Goal: Information Seeking & Learning: Compare options

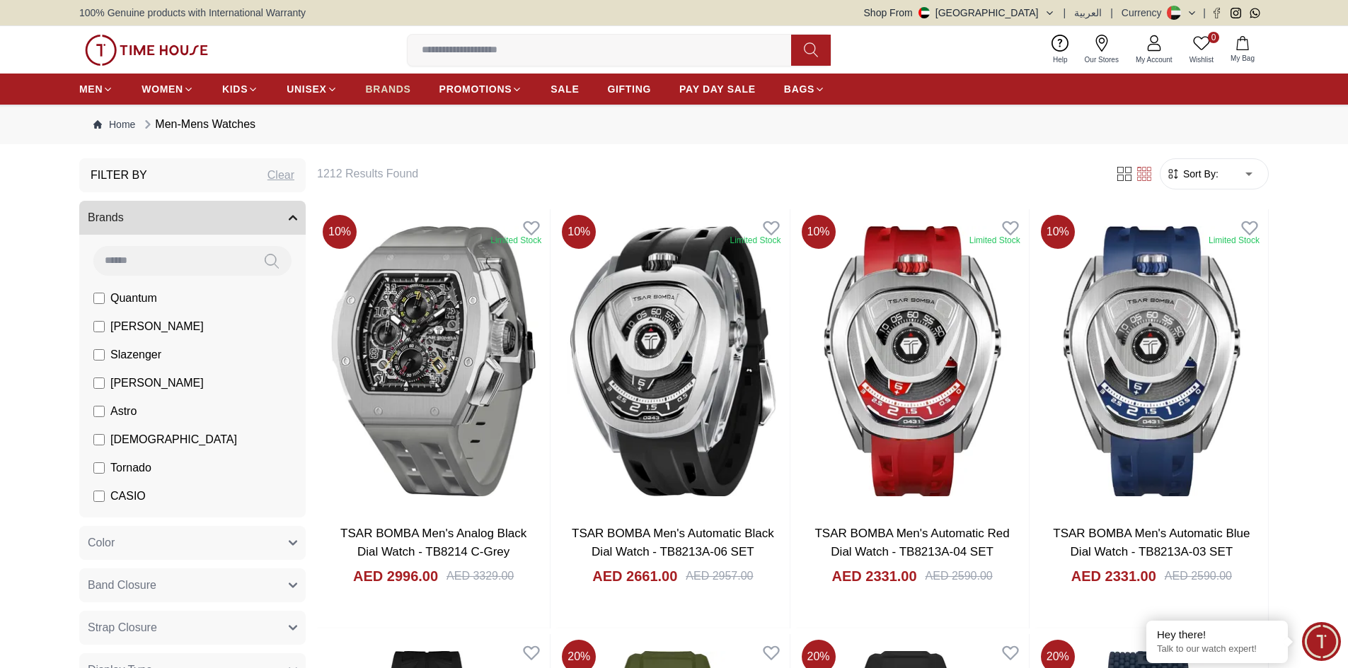
click at [383, 89] on span "BRANDS" at bounding box center [388, 89] width 45 height 14
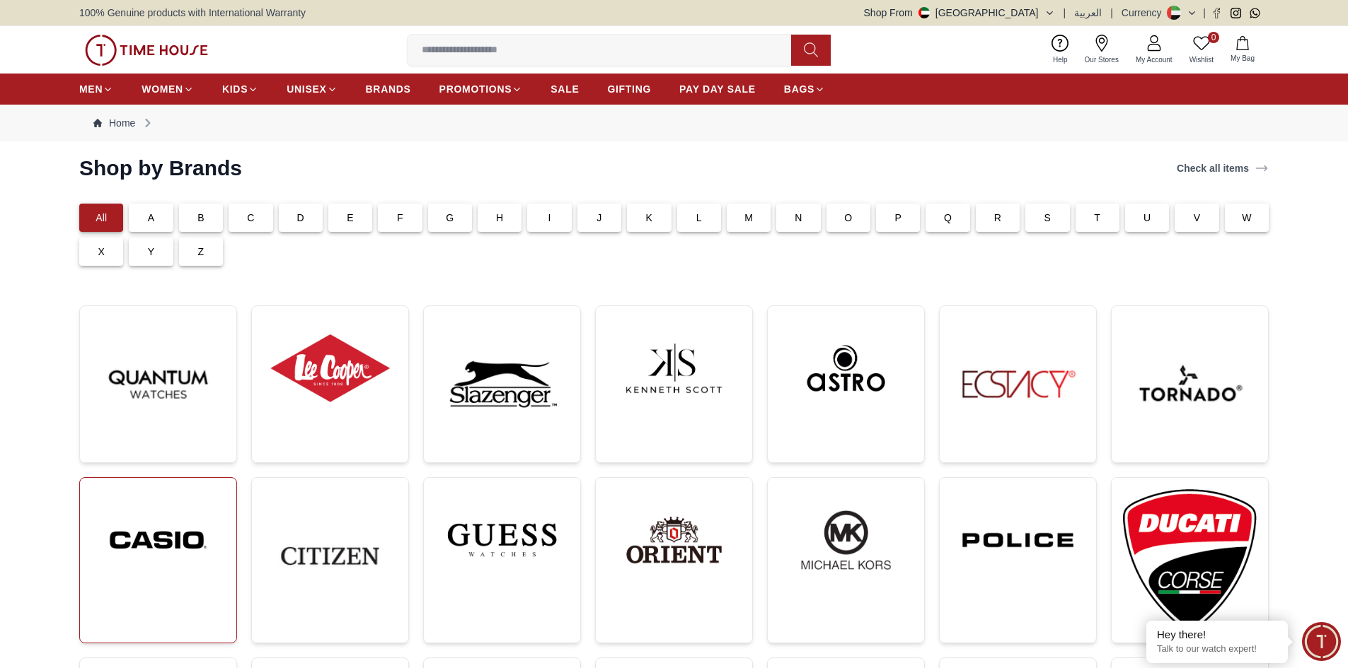
click at [185, 523] on img at bounding box center [158, 540] width 134 height 102
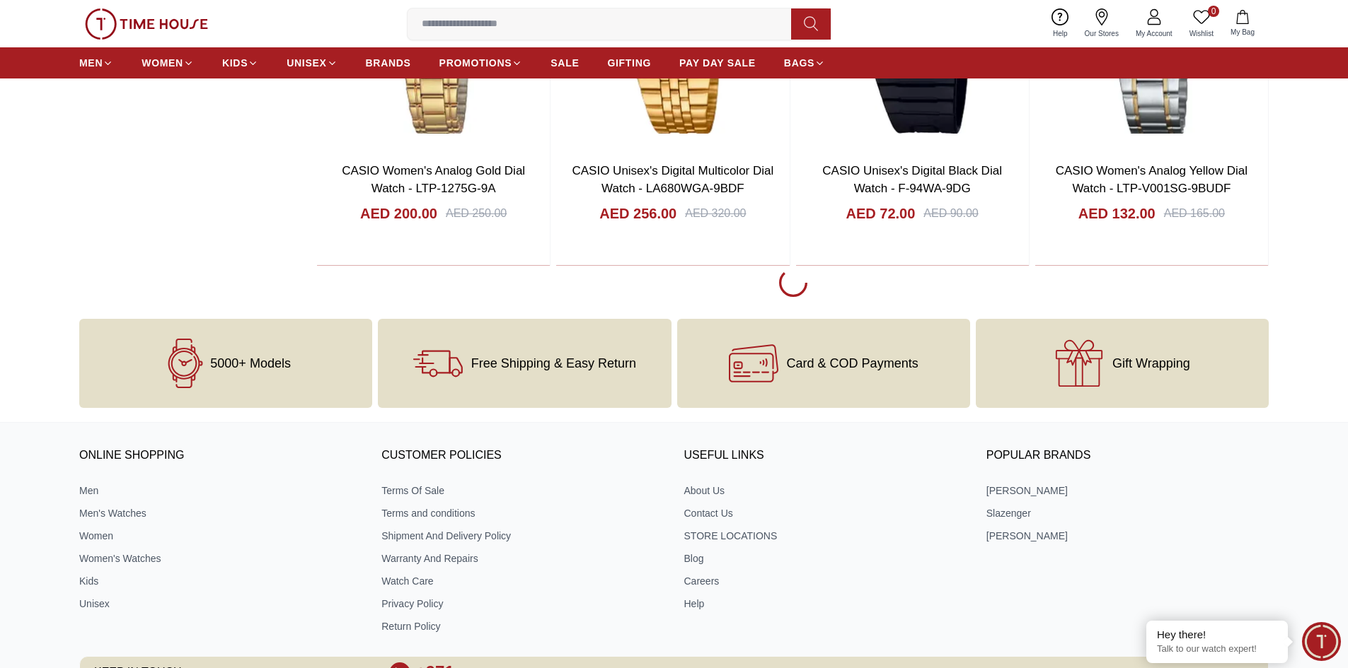
scroll to position [2688, 0]
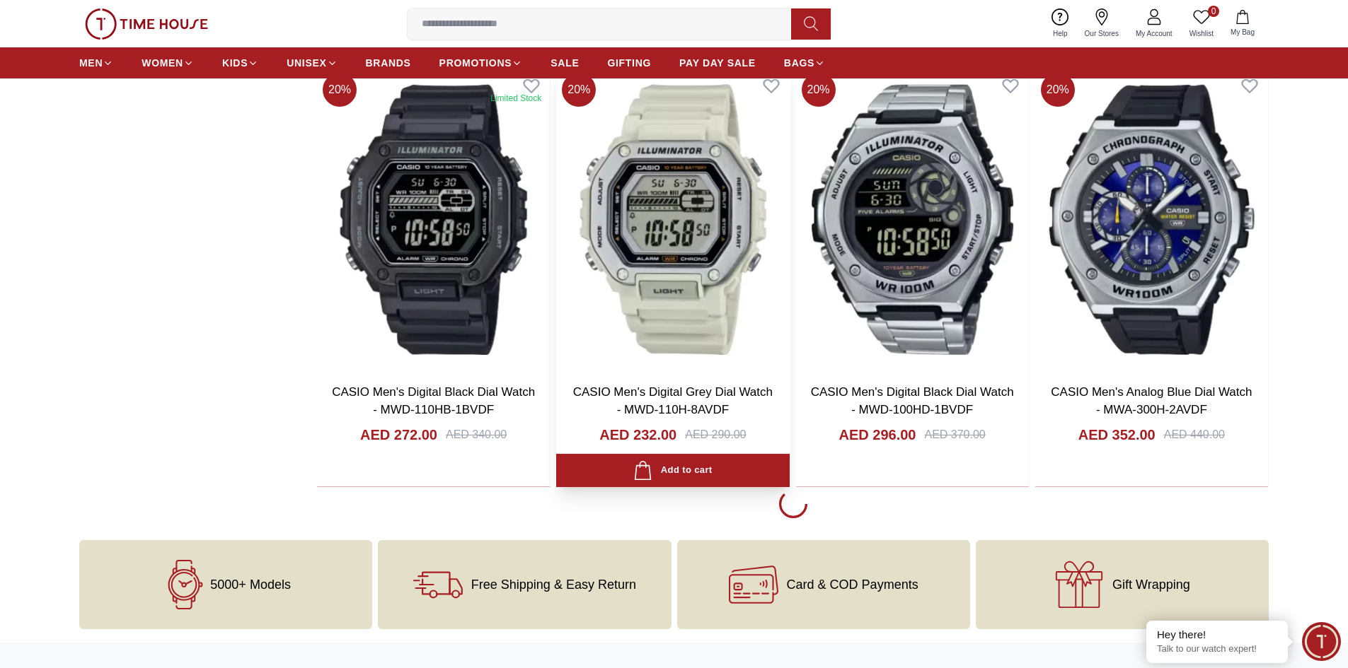
scroll to position [6720, 0]
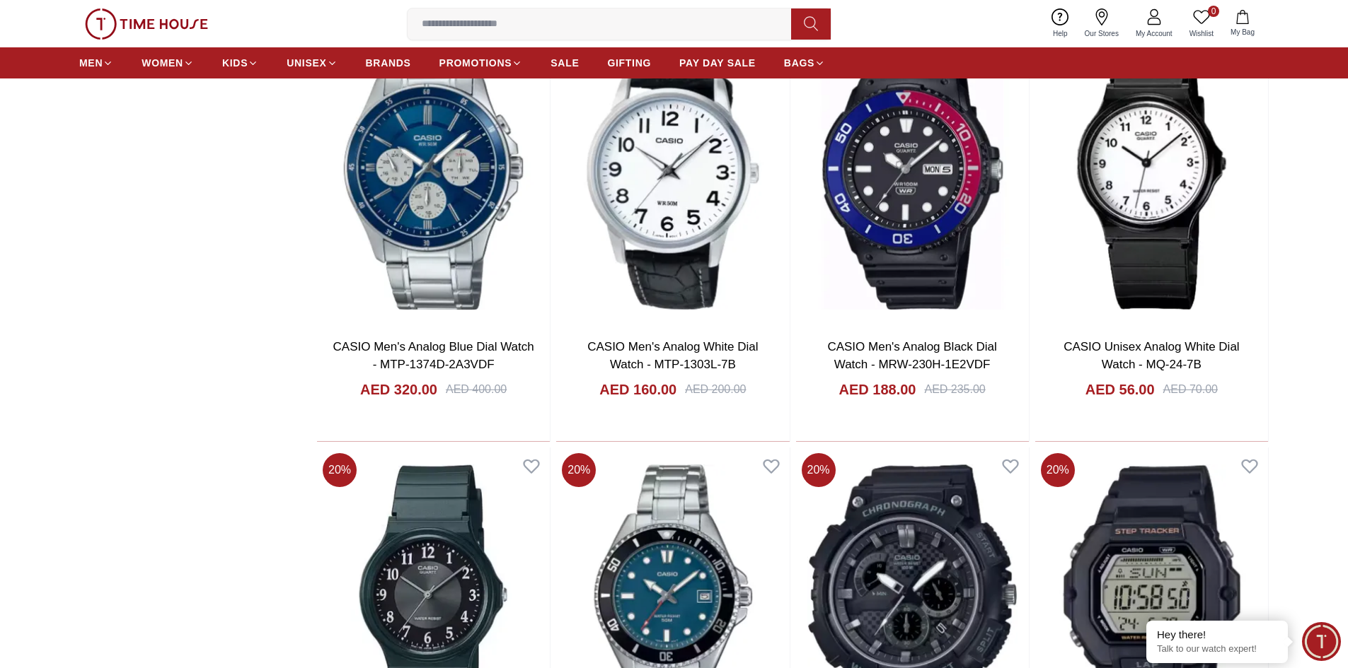
scroll to position [10823, 0]
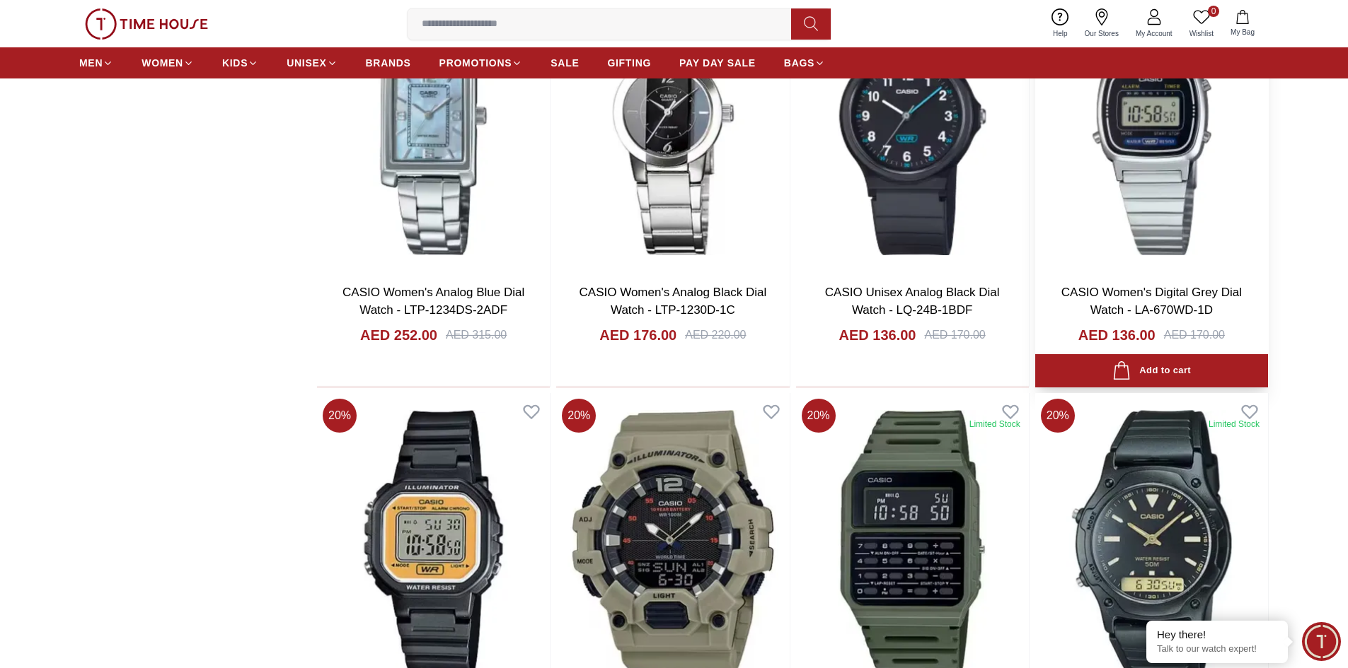
scroll to position [12945, 0]
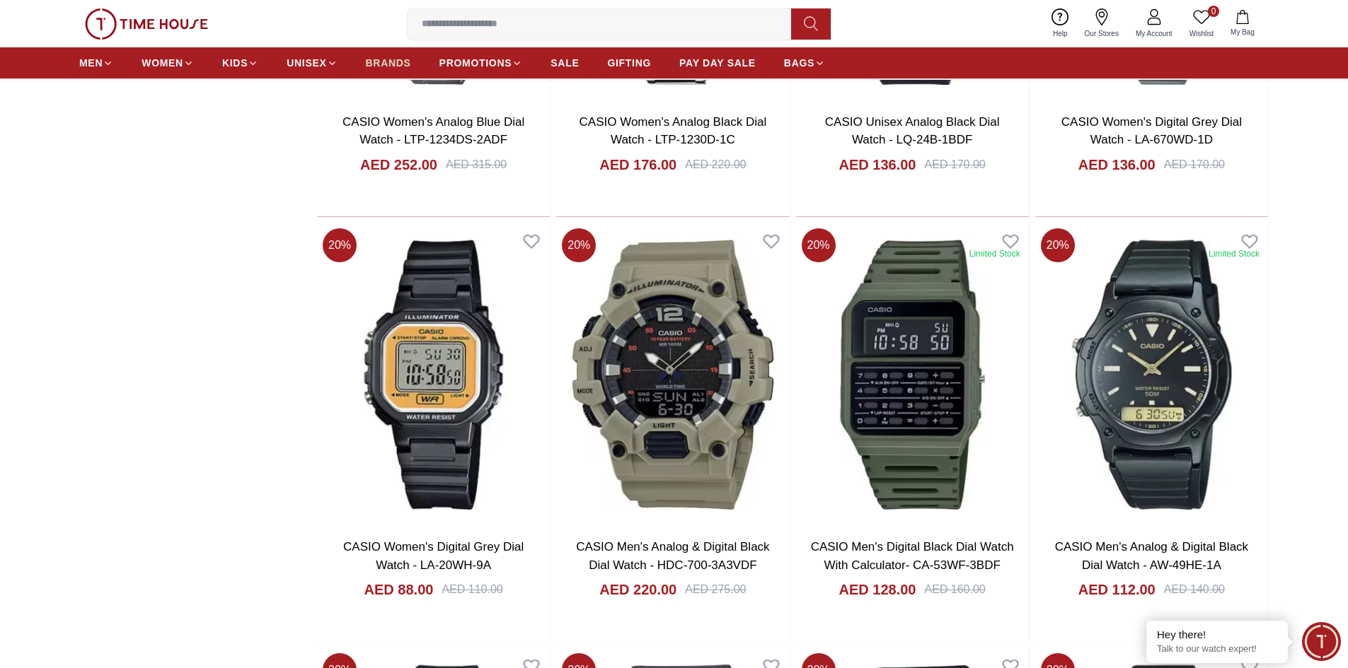
click at [391, 64] on span "BRANDS" at bounding box center [388, 63] width 45 height 14
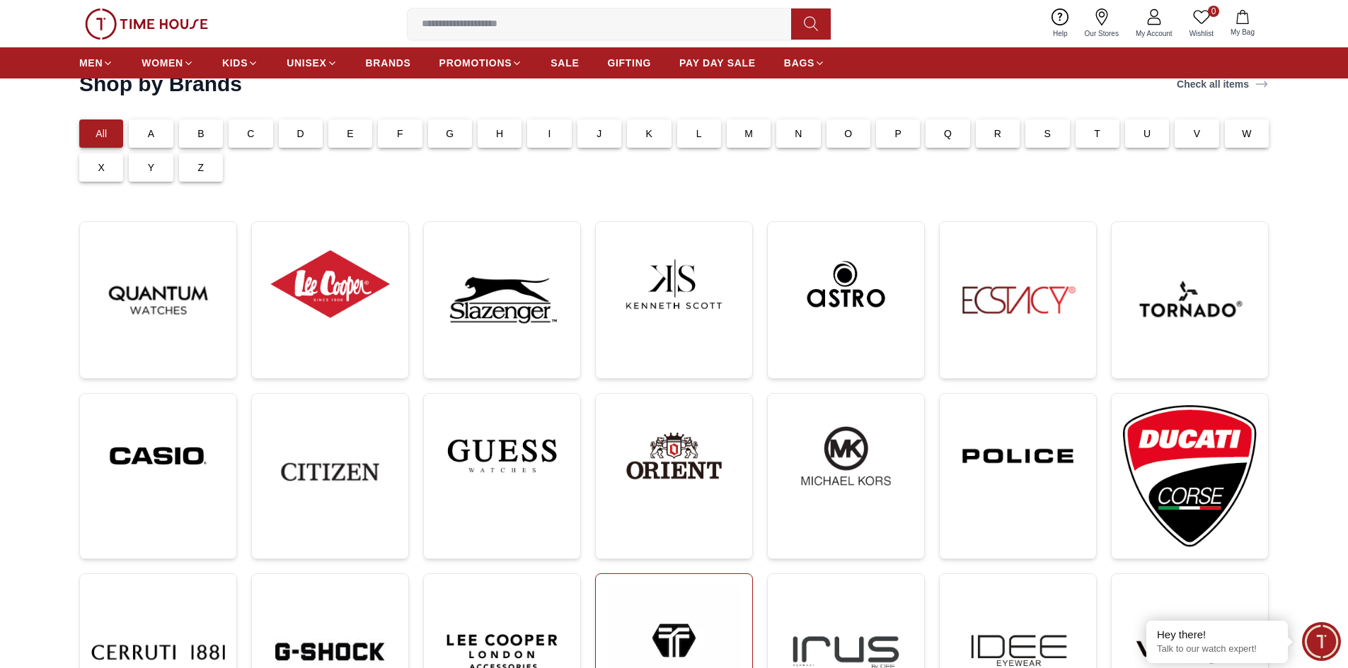
scroll to position [71, 0]
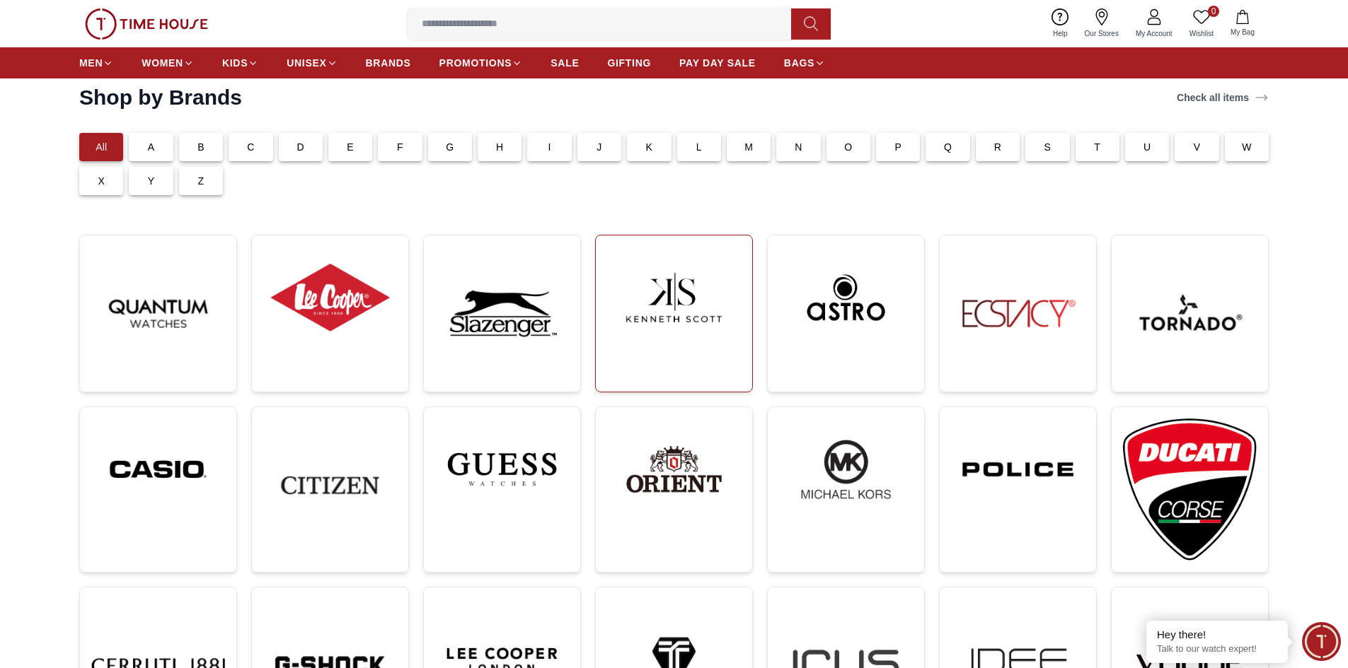
click at [684, 306] on img at bounding box center [674, 298] width 134 height 102
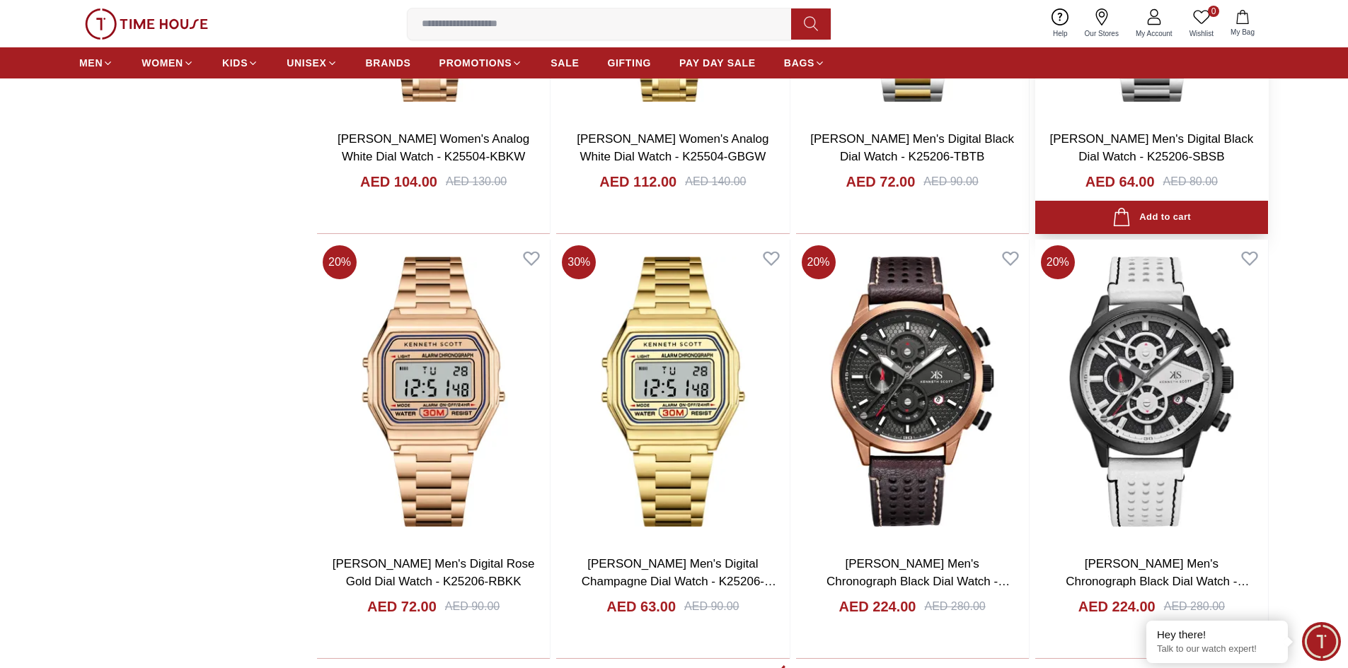
scroll to position [2476, 0]
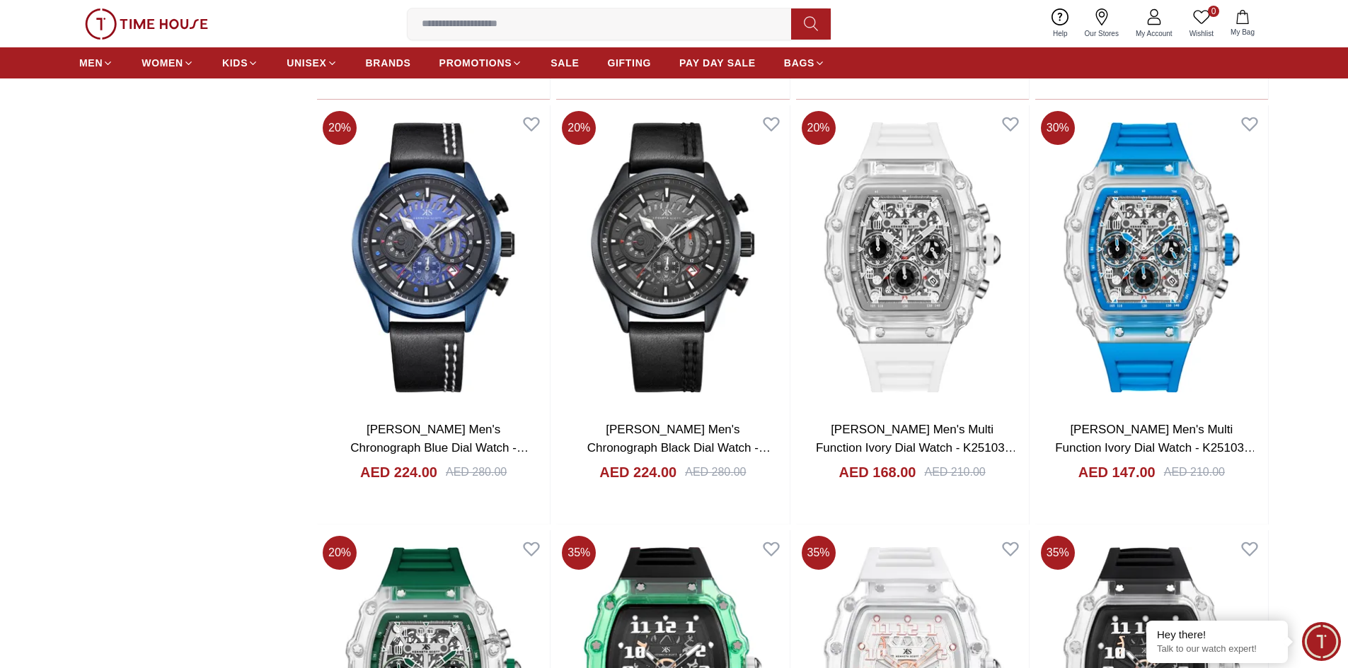
scroll to position [2900, 0]
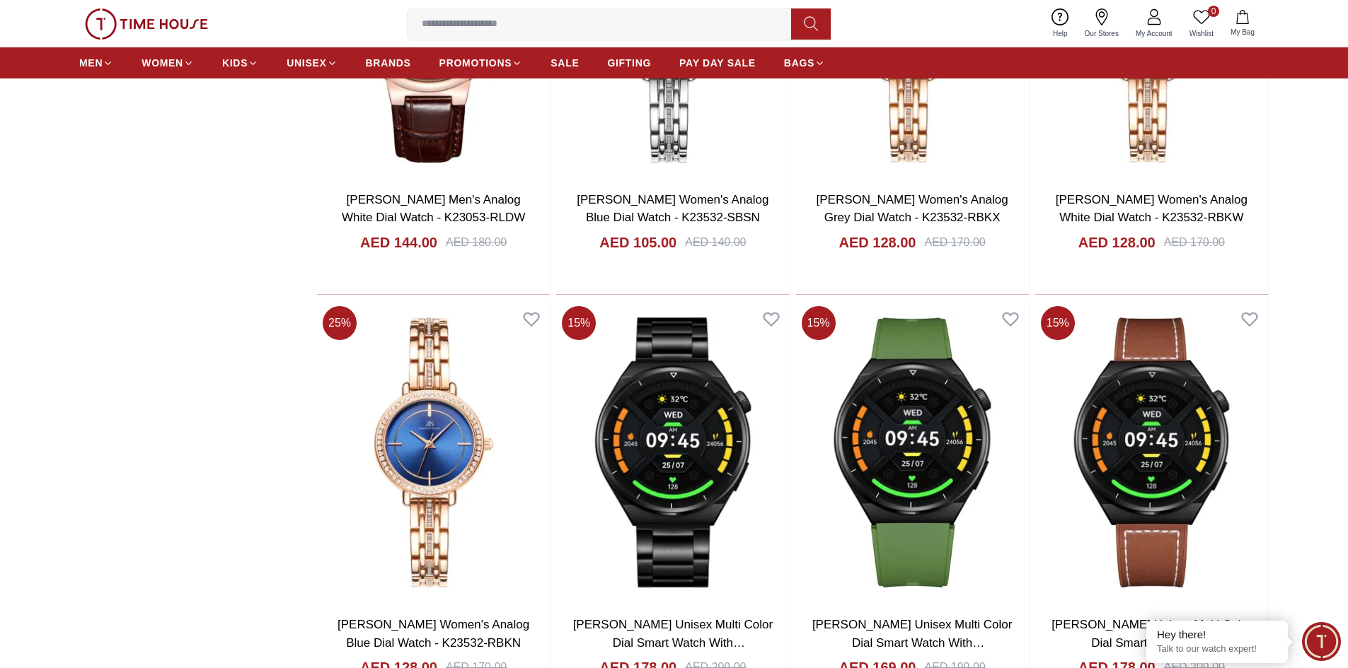
scroll to position [5241, 0]
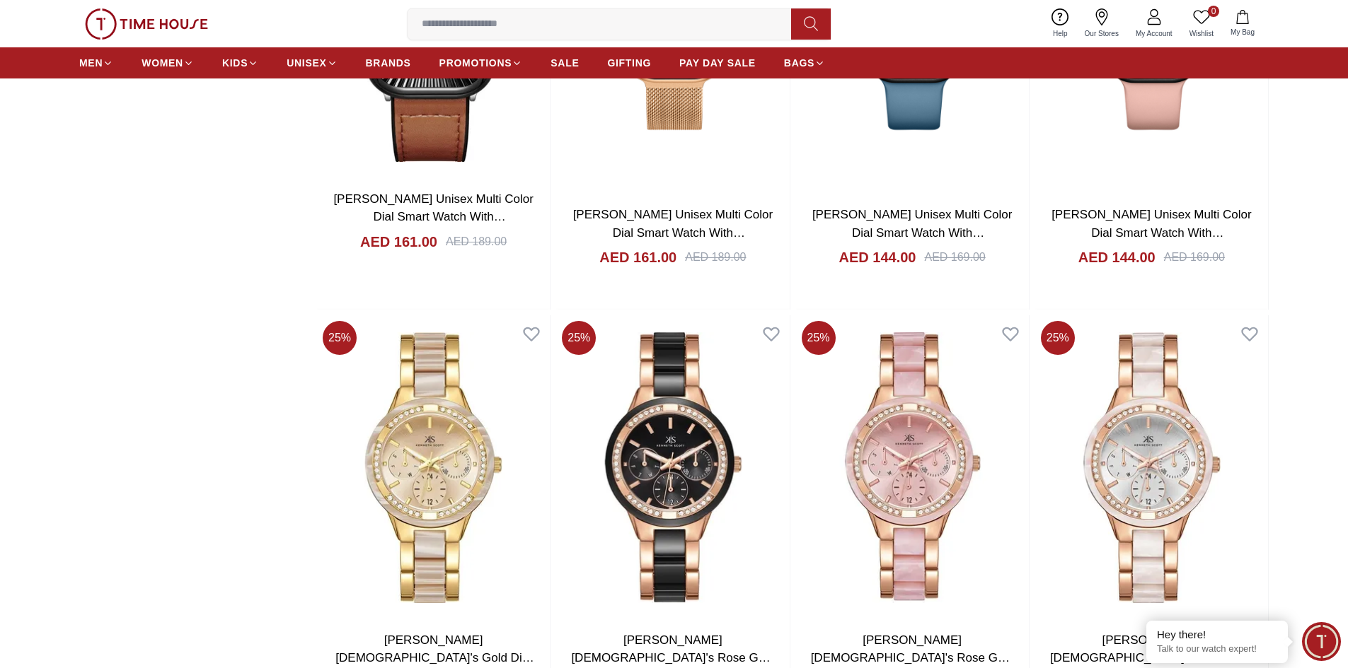
scroll to position [7210, 0]
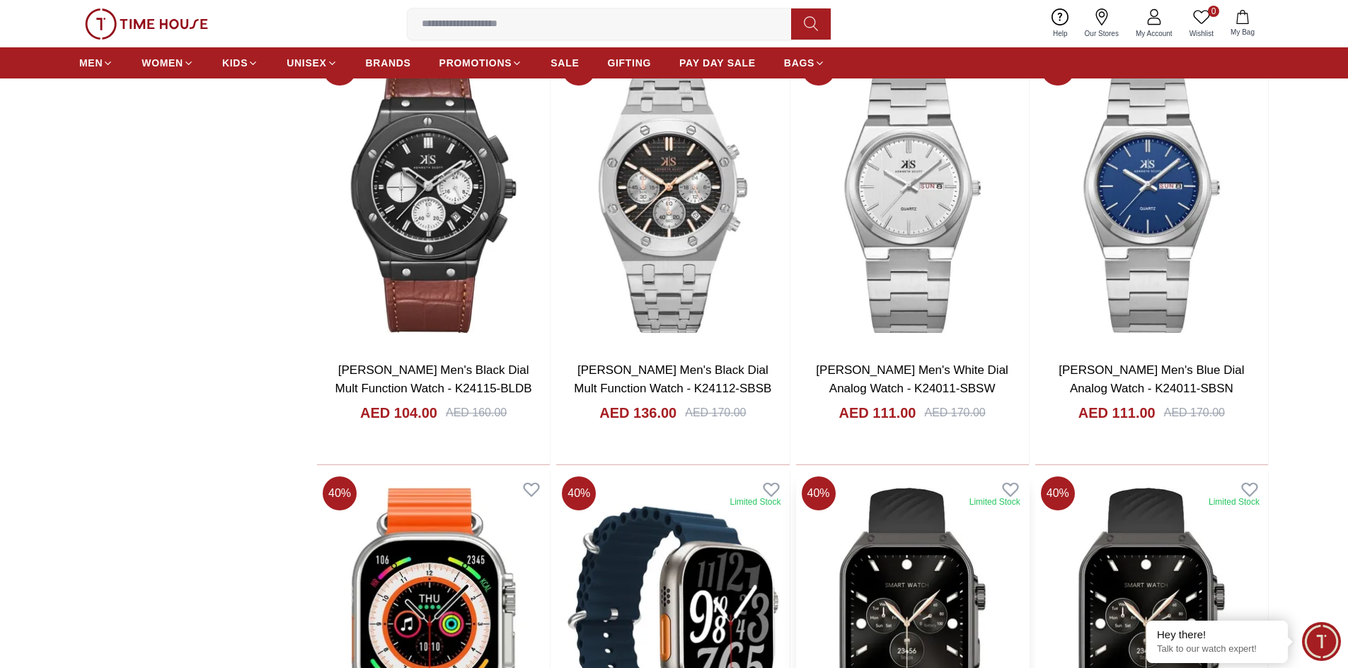
scroll to position [9297, 0]
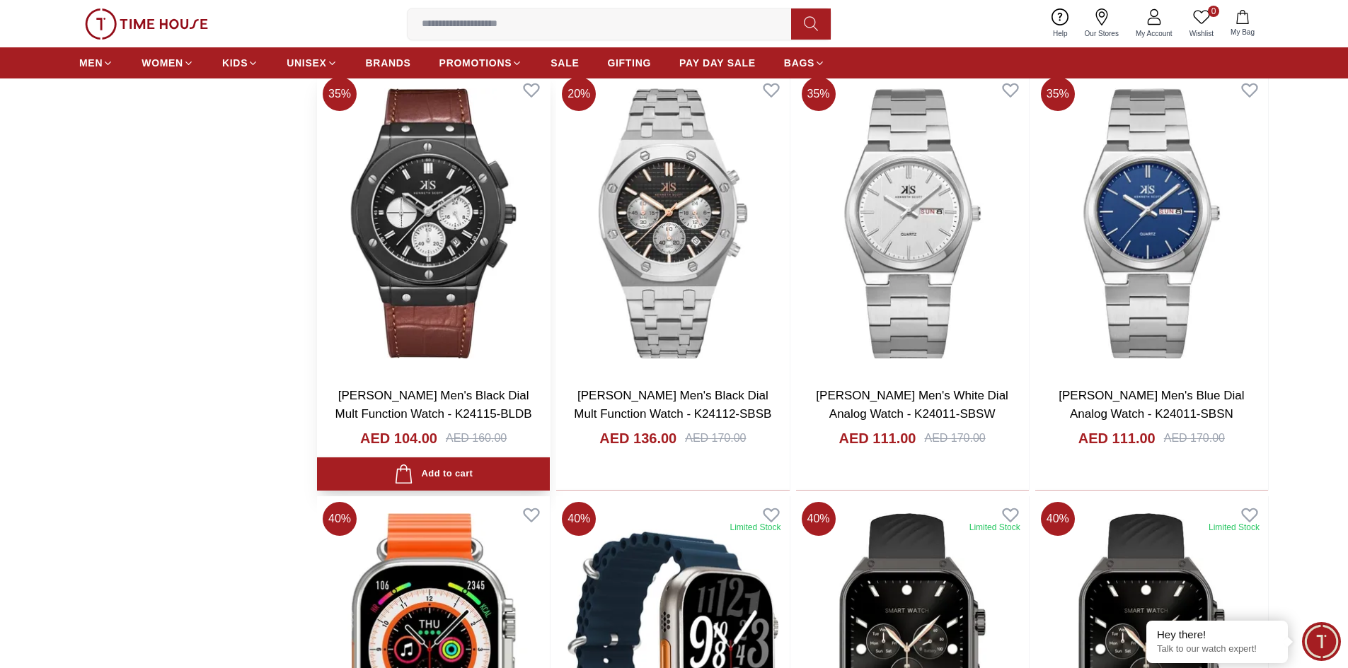
click at [451, 243] on img at bounding box center [433, 223] width 233 height 304
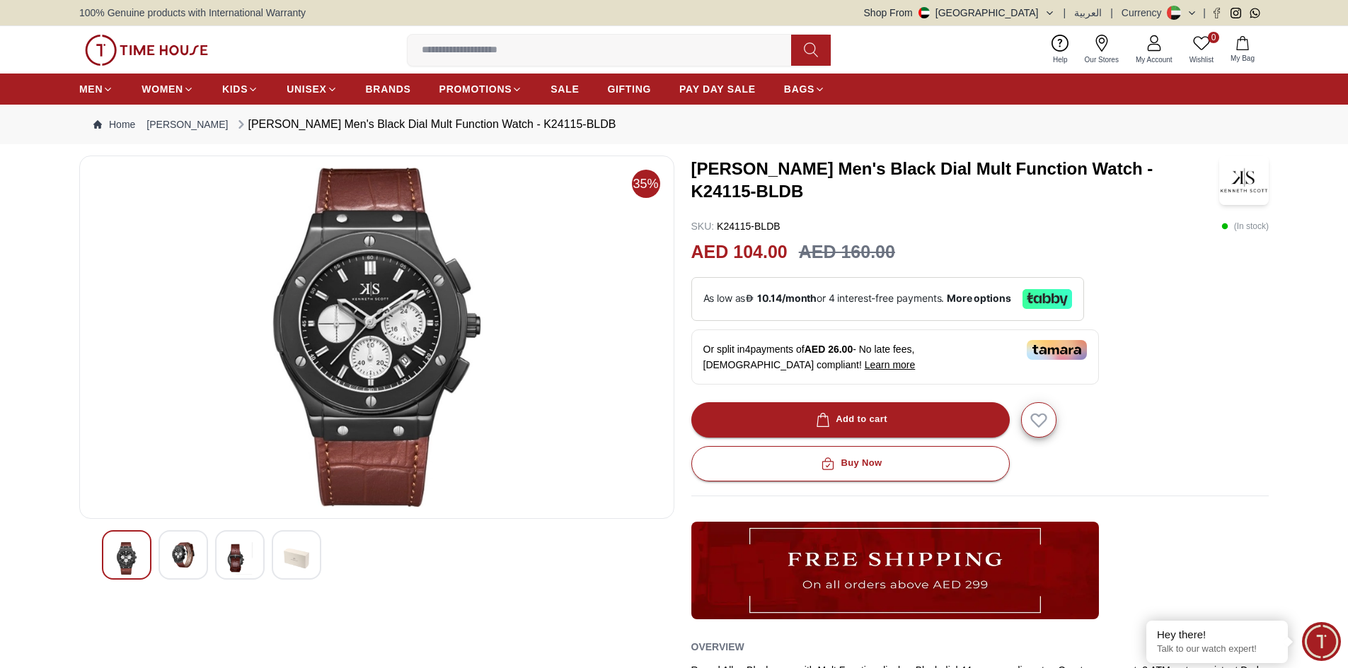
click at [172, 559] on img at bounding box center [182, 555] width 25 height 25
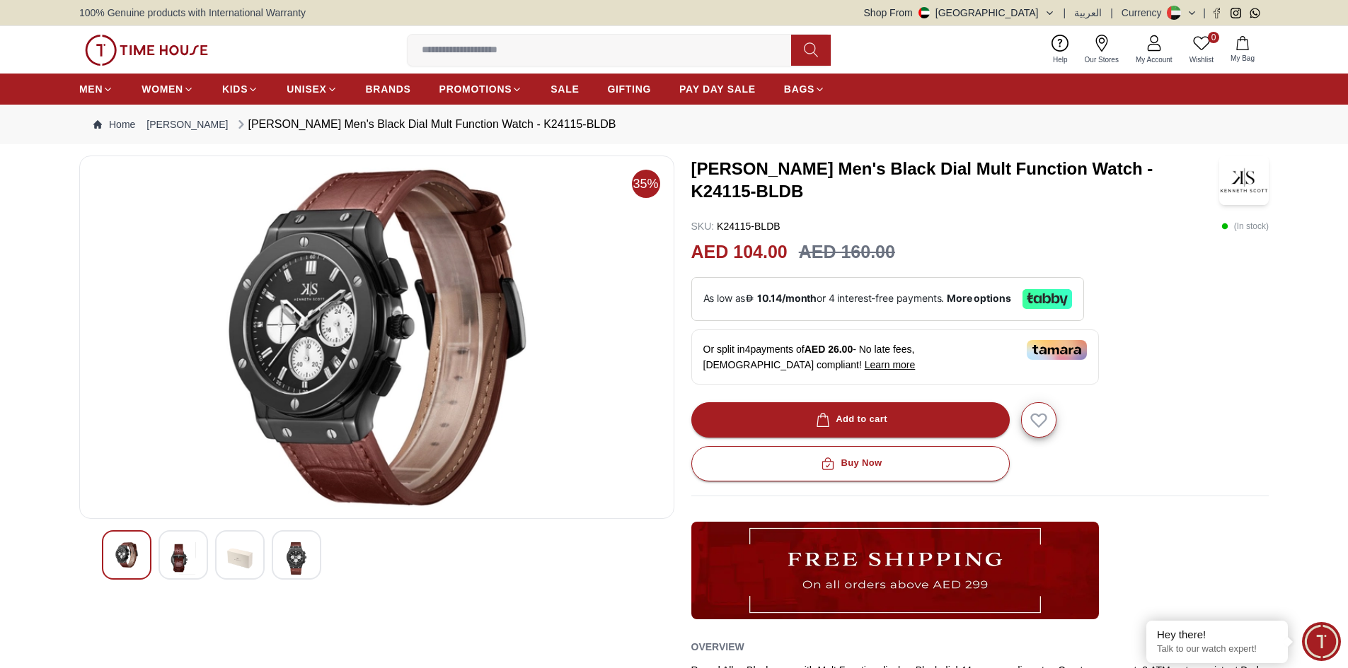
click at [228, 559] on img at bounding box center [239, 559] width 25 height 33
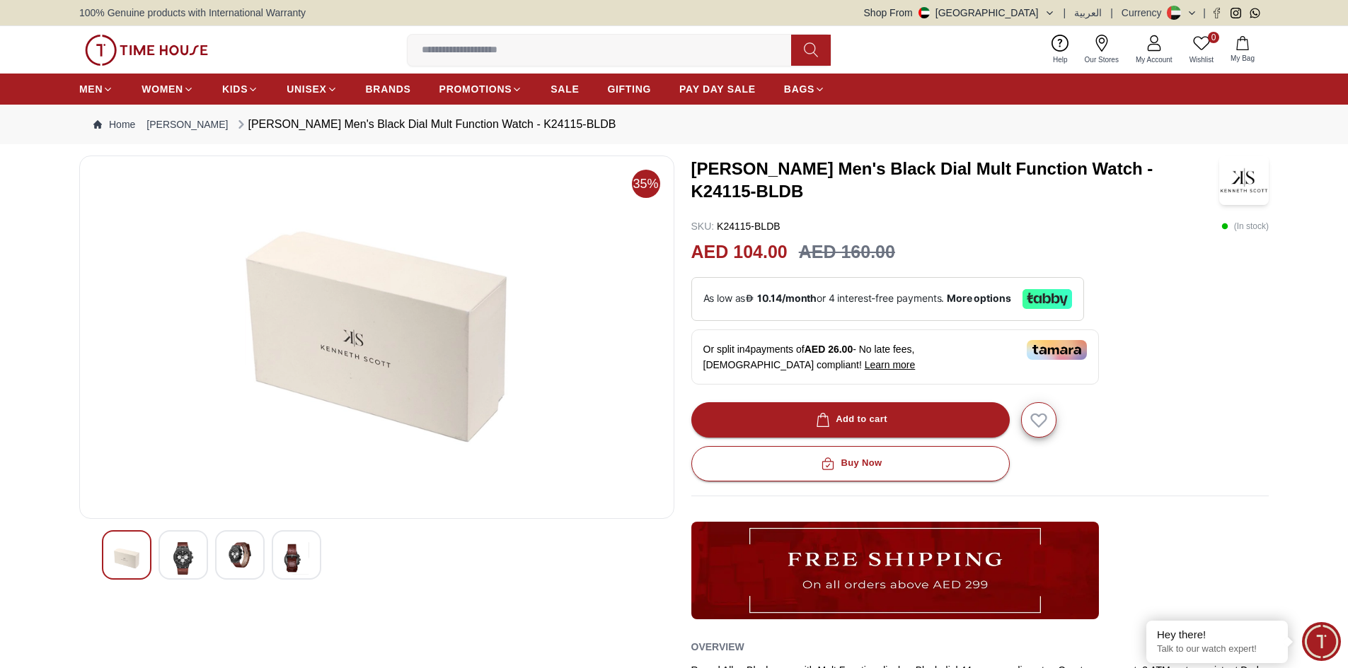
click at [294, 560] on img at bounding box center [296, 559] width 25 height 33
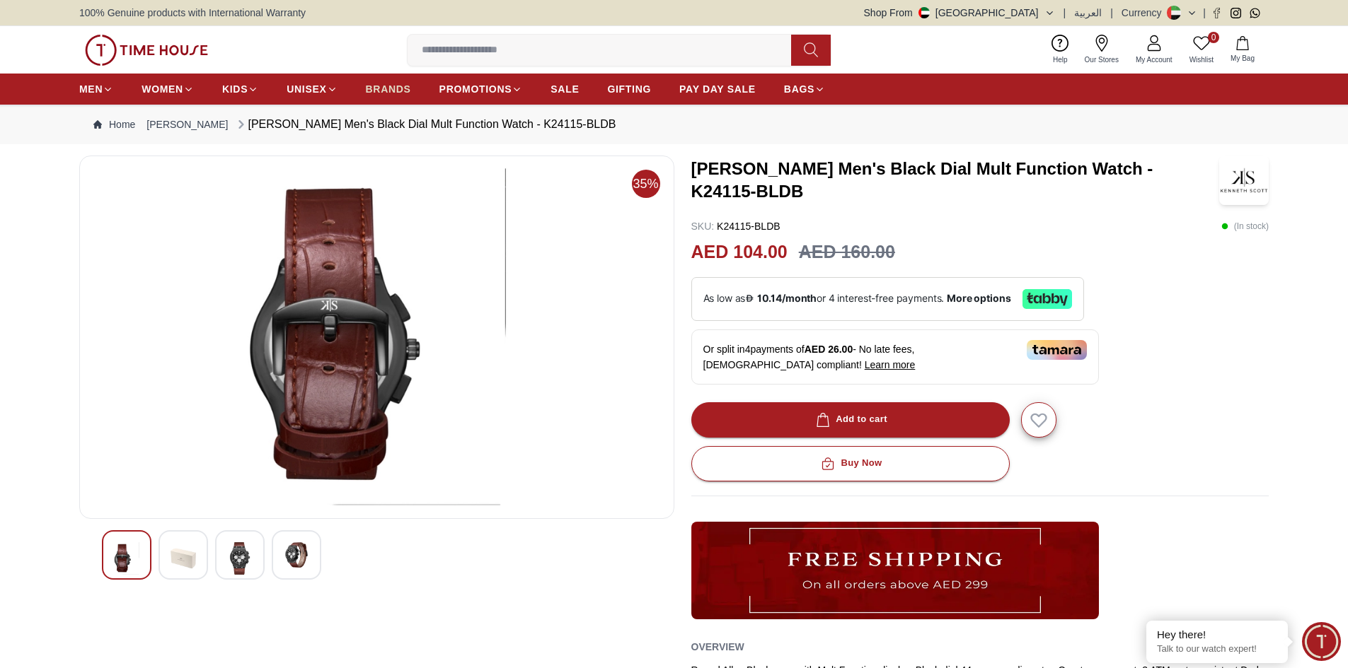
click at [406, 84] on span "BRANDS" at bounding box center [388, 89] width 45 height 14
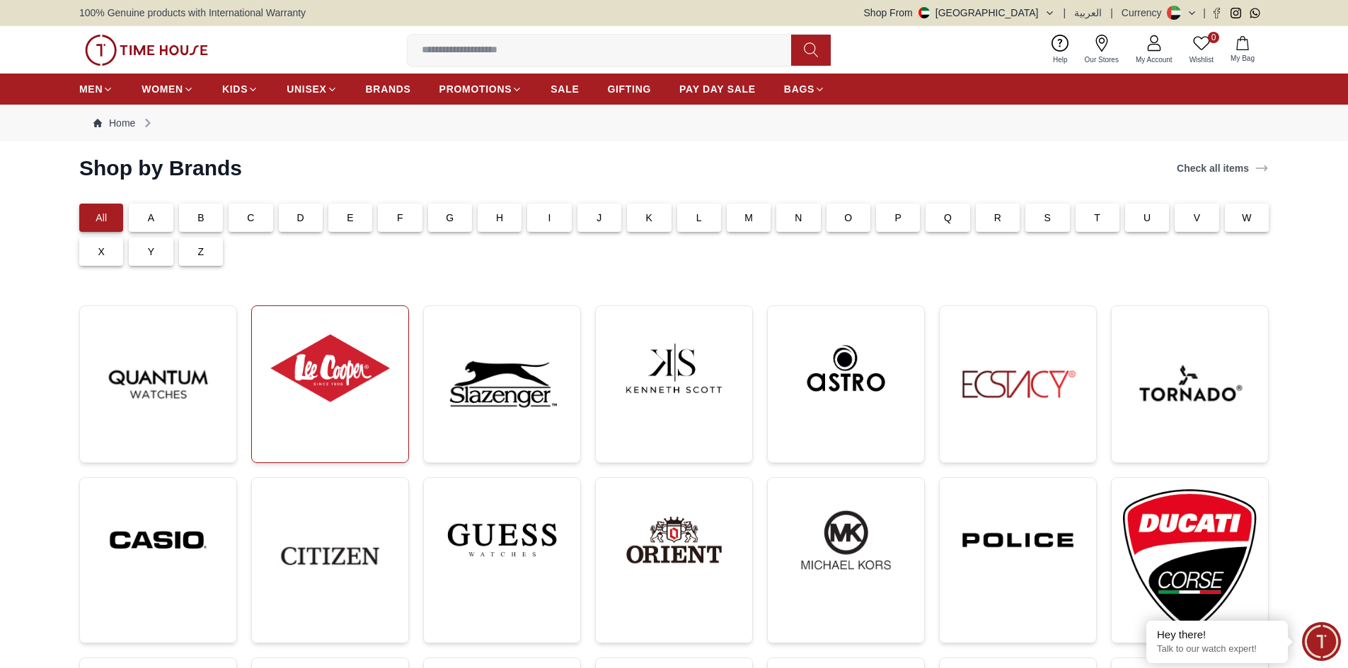
click at [341, 371] on img at bounding box center [330, 369] width 134 height 102
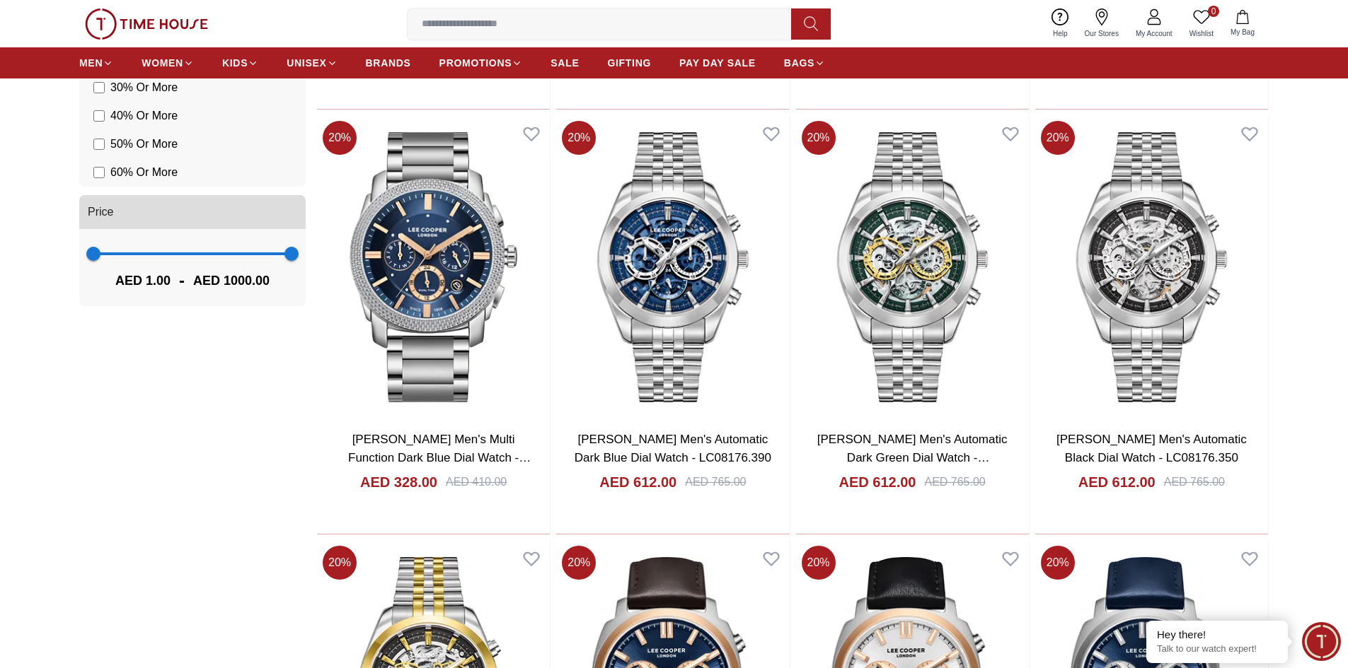
scroll to position [1698, 0]
